Goal: Task Accomplishment & Management: Use online tool/utility

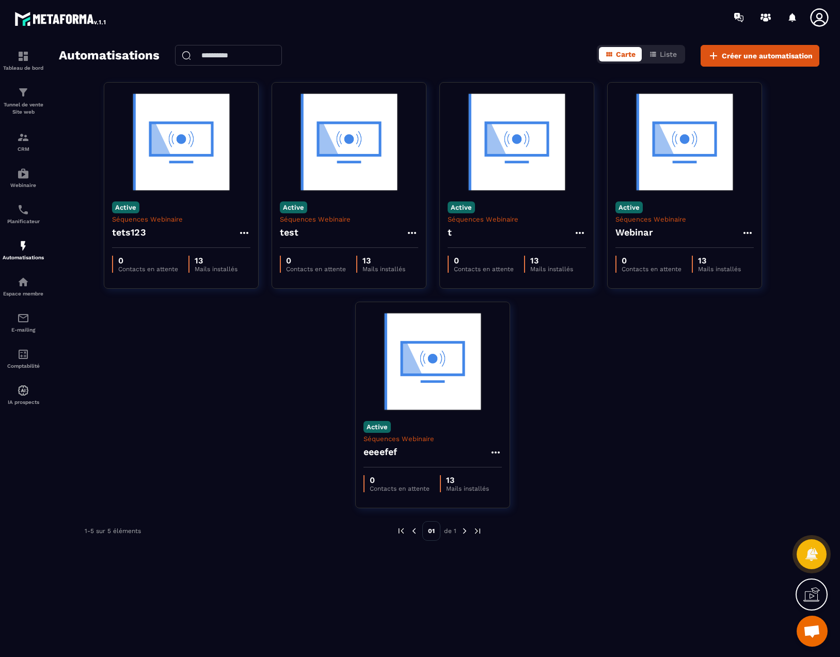
click at [466, 233] on div "t" at bounding box center [517, 235] width 138 height 25
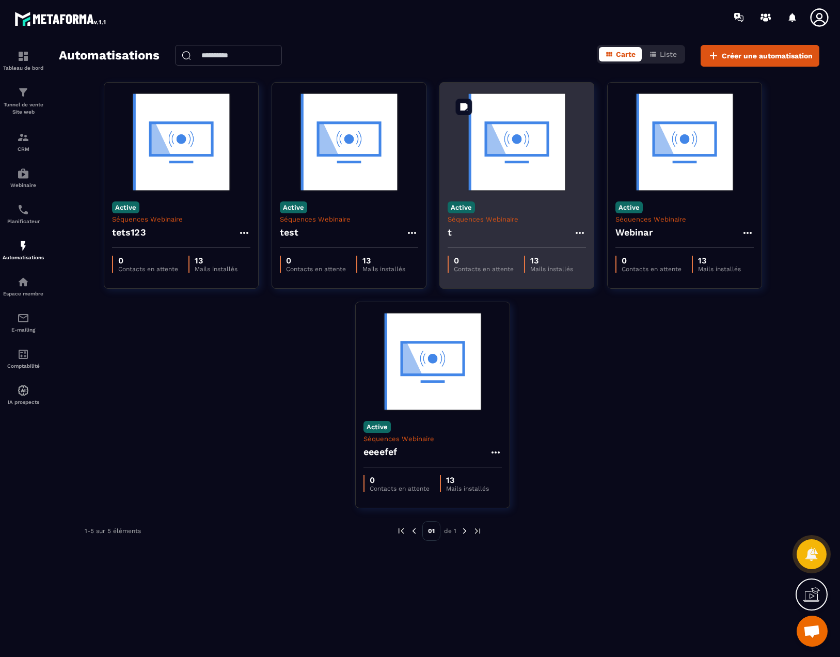
click at [483, 173] on img at bounding box center [517, 141] width 138 height 103
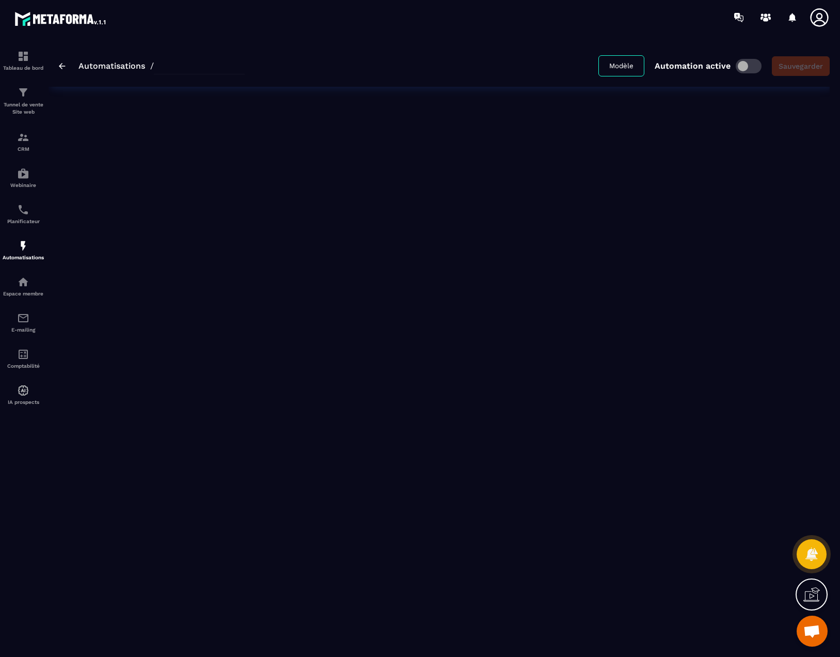
type input "*"
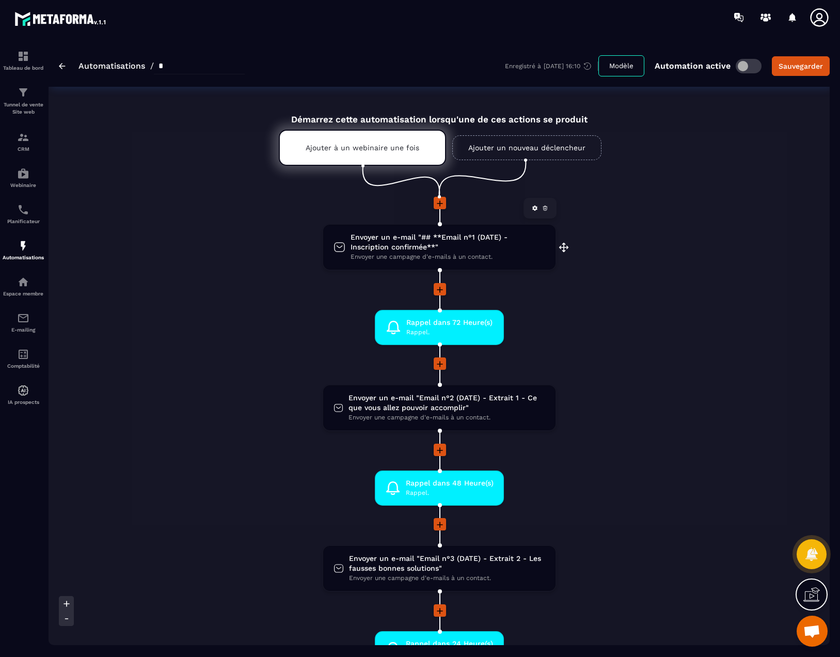
click at [460, 252] on span "Envoyer une campagne d'e-mails à un contact." at bounding box center [448, 257] width 194 height 10
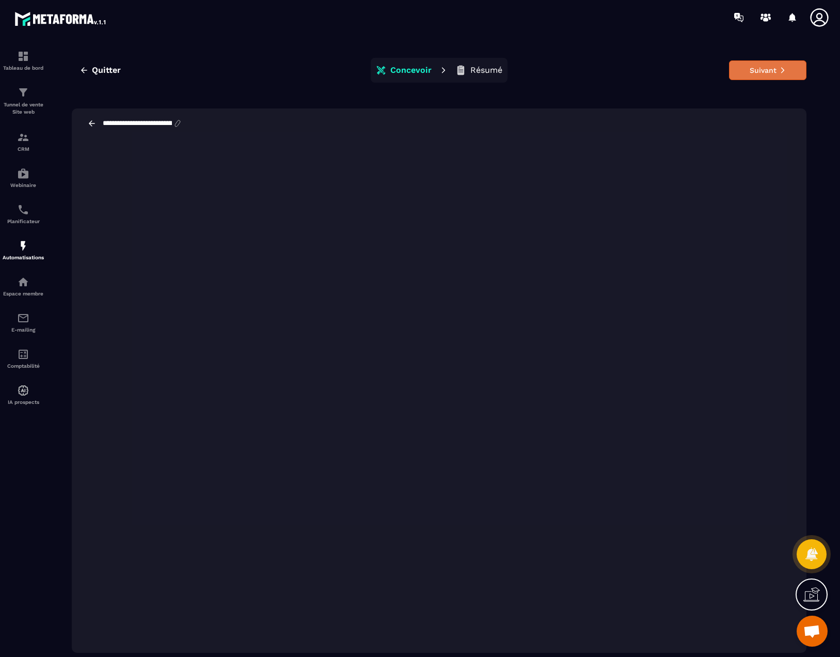
click at [754, 76] on button "Suivant" at bounding box center [767, 70] width 77 height 20
click at [820, 17] on icon at bounding box center [819, 17] width 21 height 21
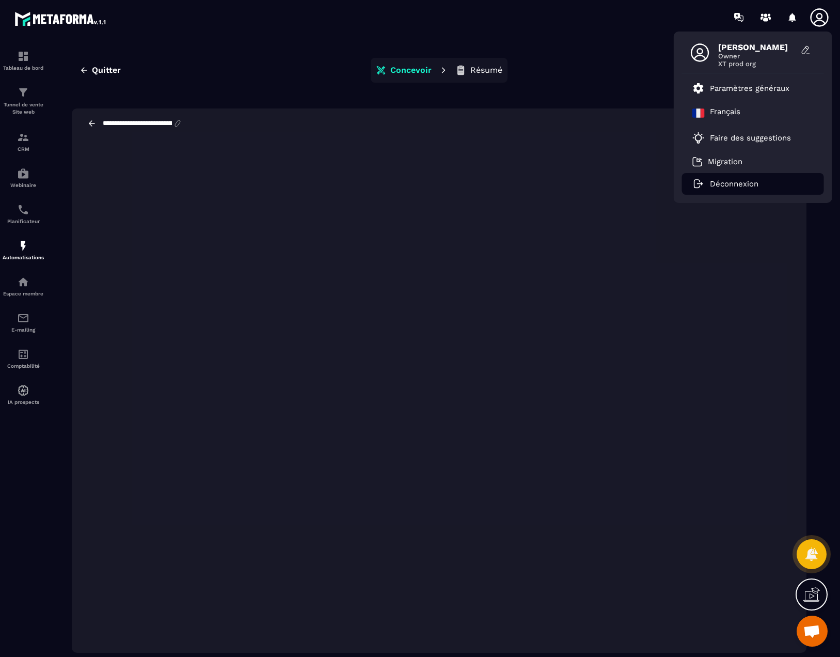
click at [752, 191] on li "Déconnexion" at bounding box center [753, 184] width 142 height 22
